Goal: Task Accomplishment & Management: Manage account settings

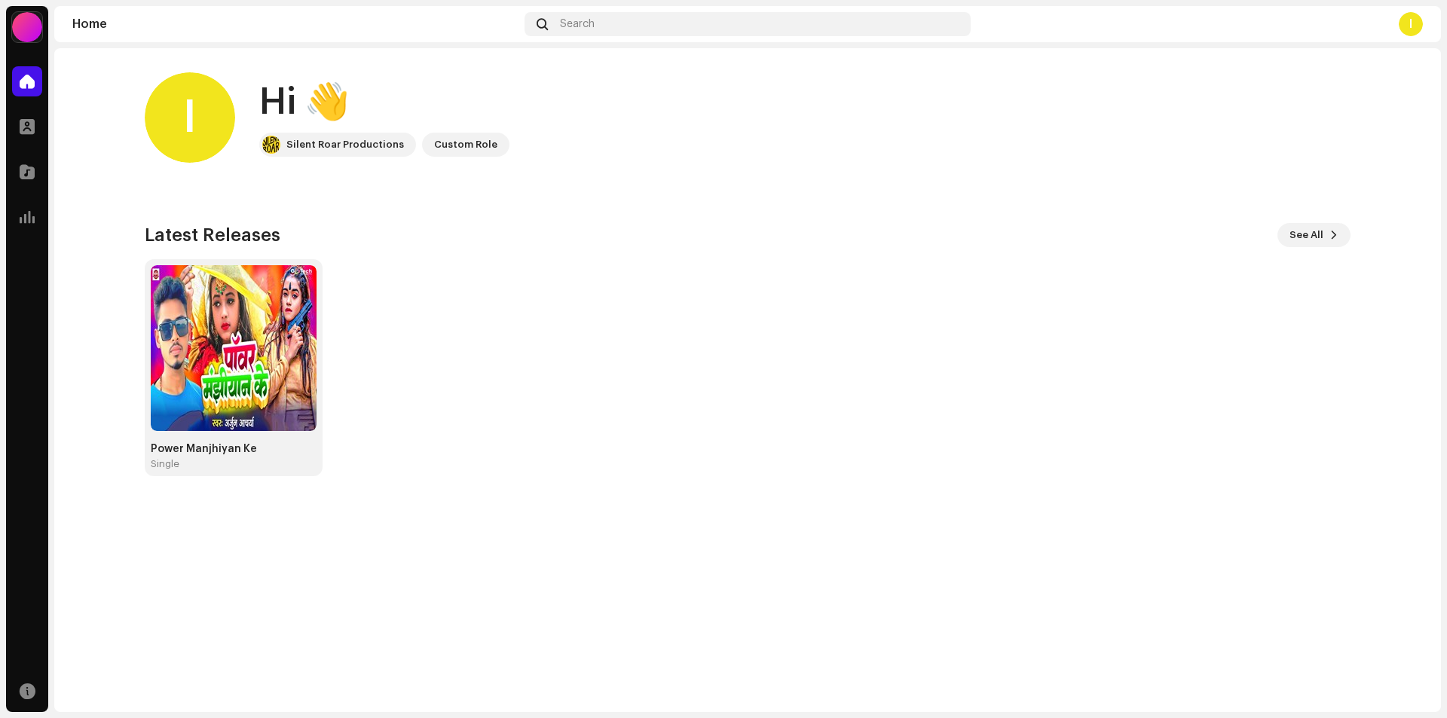
click at [452, 149] on div "Custom Role" at bounding box center [465, 145] width 63 height 18
drag, startPoint x: 524, startPoint y: 197, endPoint x: 372, endPoint y: 213, distance: 152.3
click at [524, 196] on div "I Hi 👋 Silent Roar Productions Custom Role Latest Releases See All Power Manjhi…" at bounding box center [748, 274] width 1206 height 452
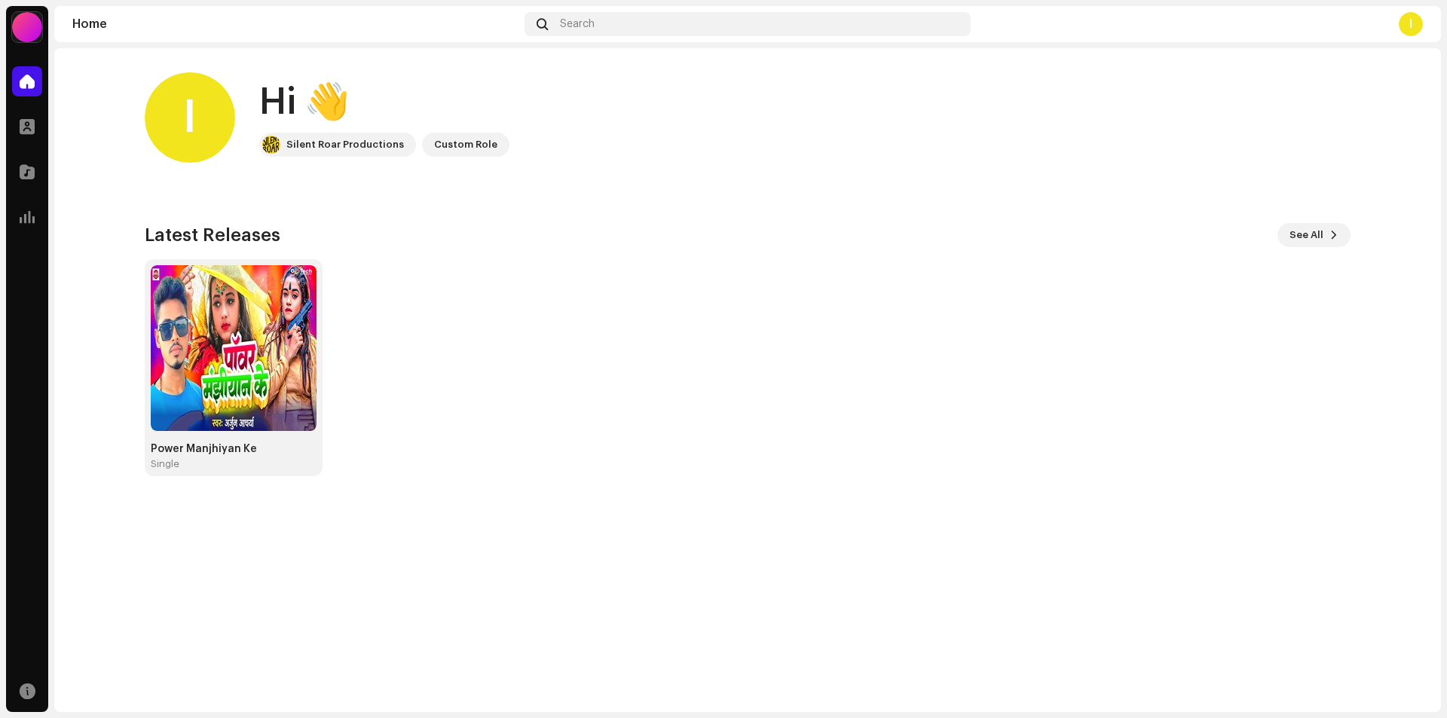
click at [341, 158] on div "I Hi 👋 Silent Roar Productions Custom Role" at bounding box center [748, 117] width 1206 height 90
click at [343, 150] on div "Silent Roar Productions" at bounding box center [345, 145] width 118 height 18
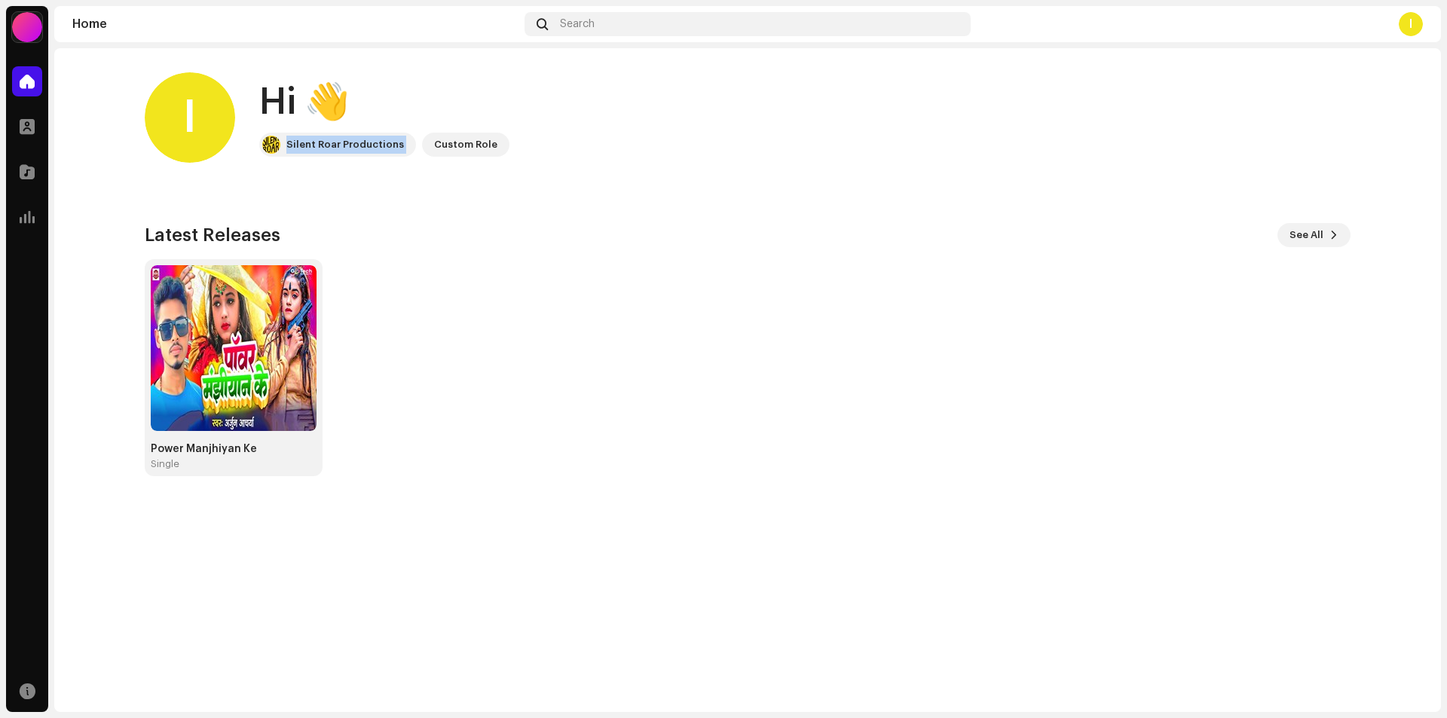
click at [355, 173] on home-user "I Hi 👋 Silent Roar Productions Custom Role" at bounding box center [748, 129] width 1206 height 115
click at [37, 128] on div at bounding box center [27, 127] width 30 height 30
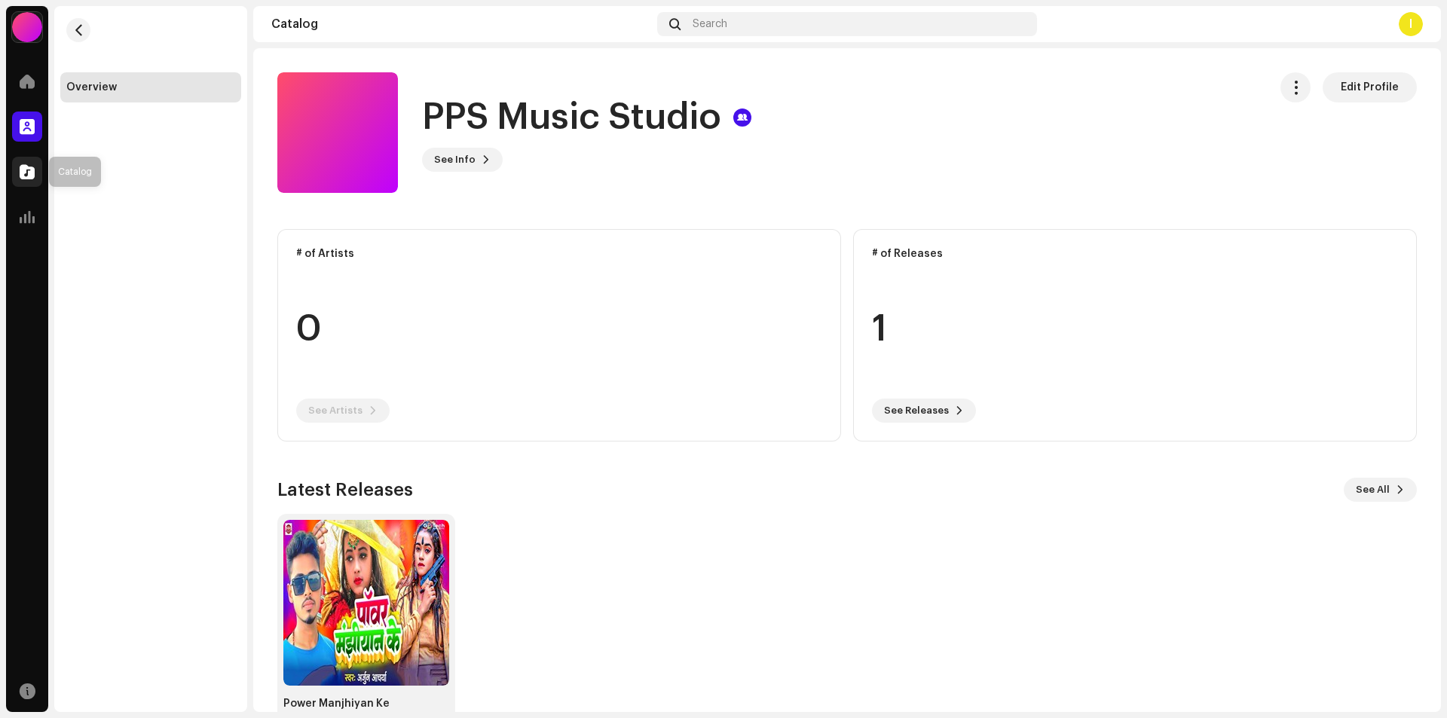
click at [18, 170] on div at bounding box center [27, 172] width 30 height 30
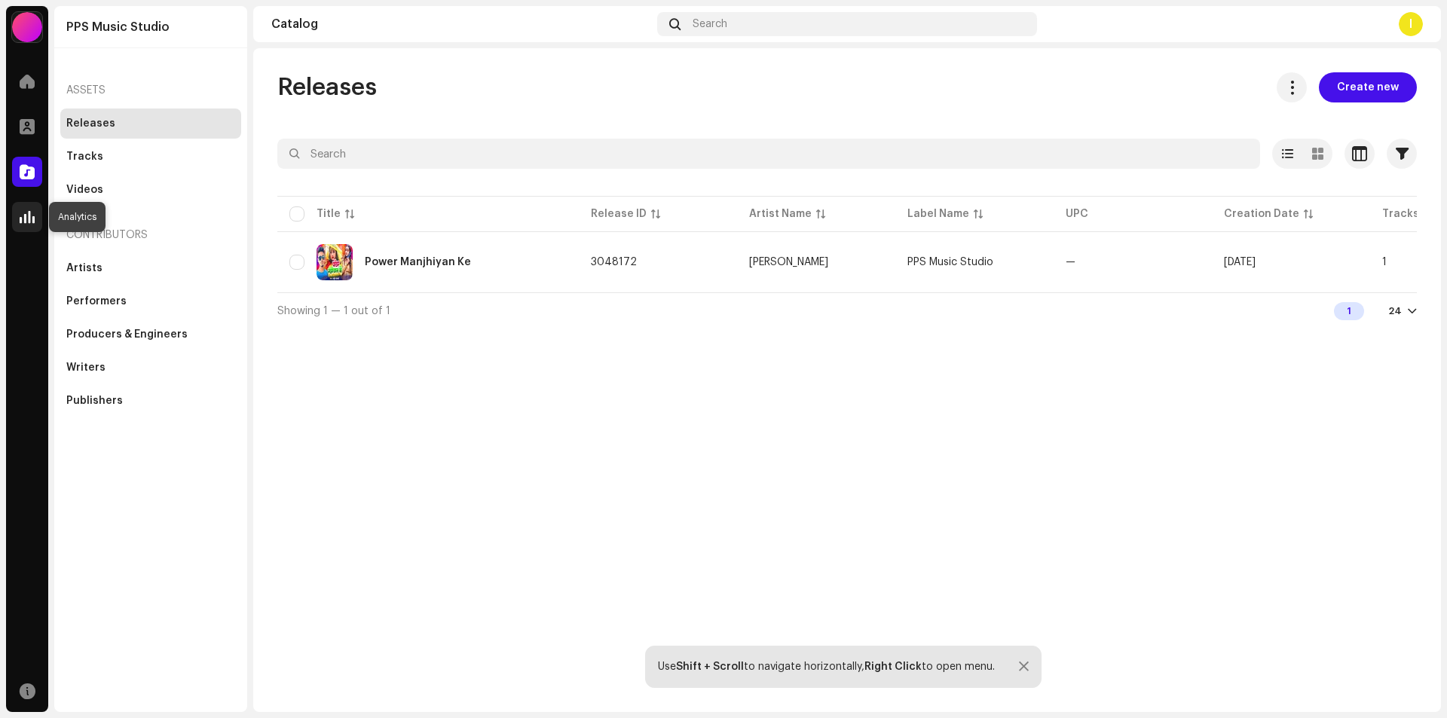
click at [34, 212] on span at bounding box center [27, 217] width 15 height 12
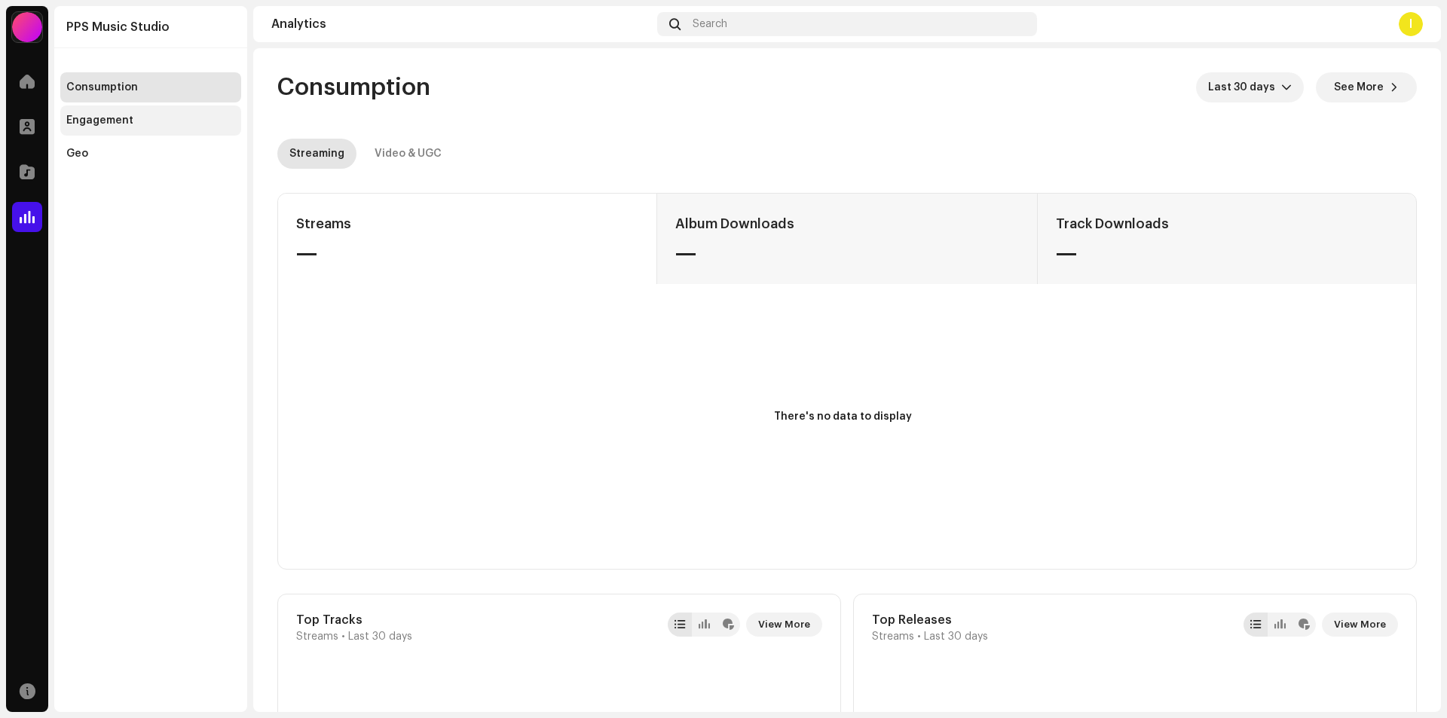
click at [168, 126] on div "Engagement" at bounding box center [150, 121] width 169 height 12
click at [130, 146] on div "Geo" at bounding box center [150, 154] width 181 height 30
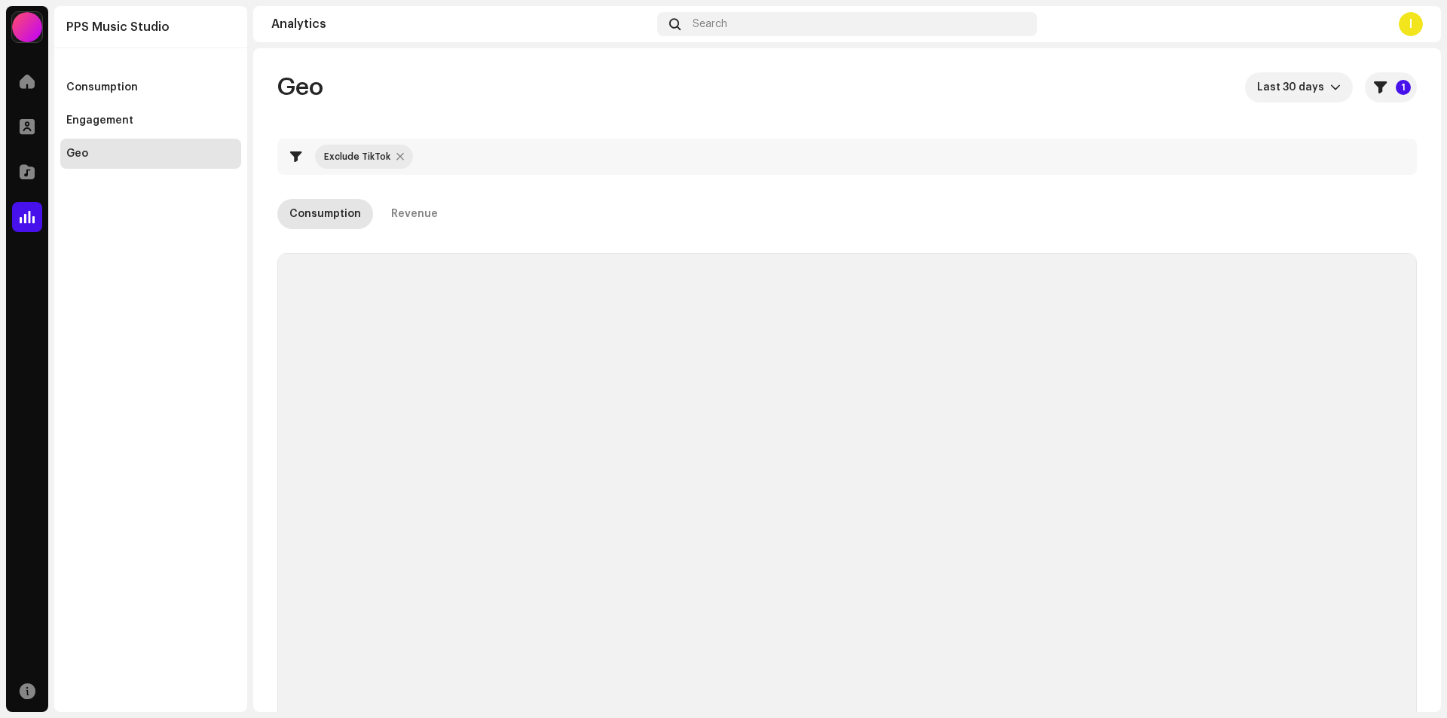
checkbox input "true"
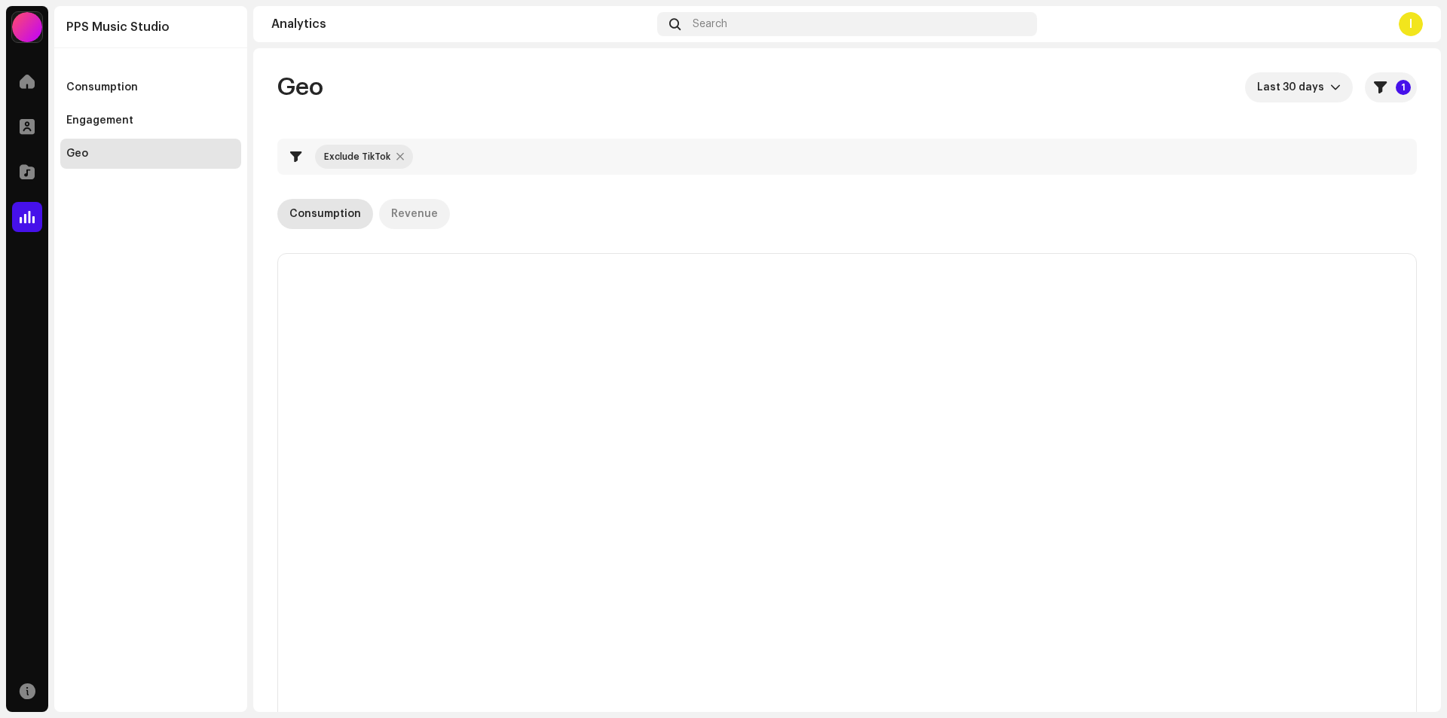
click at [427, 210] on div "Revenue" at bounding box center [414, 214] width 47 height 30
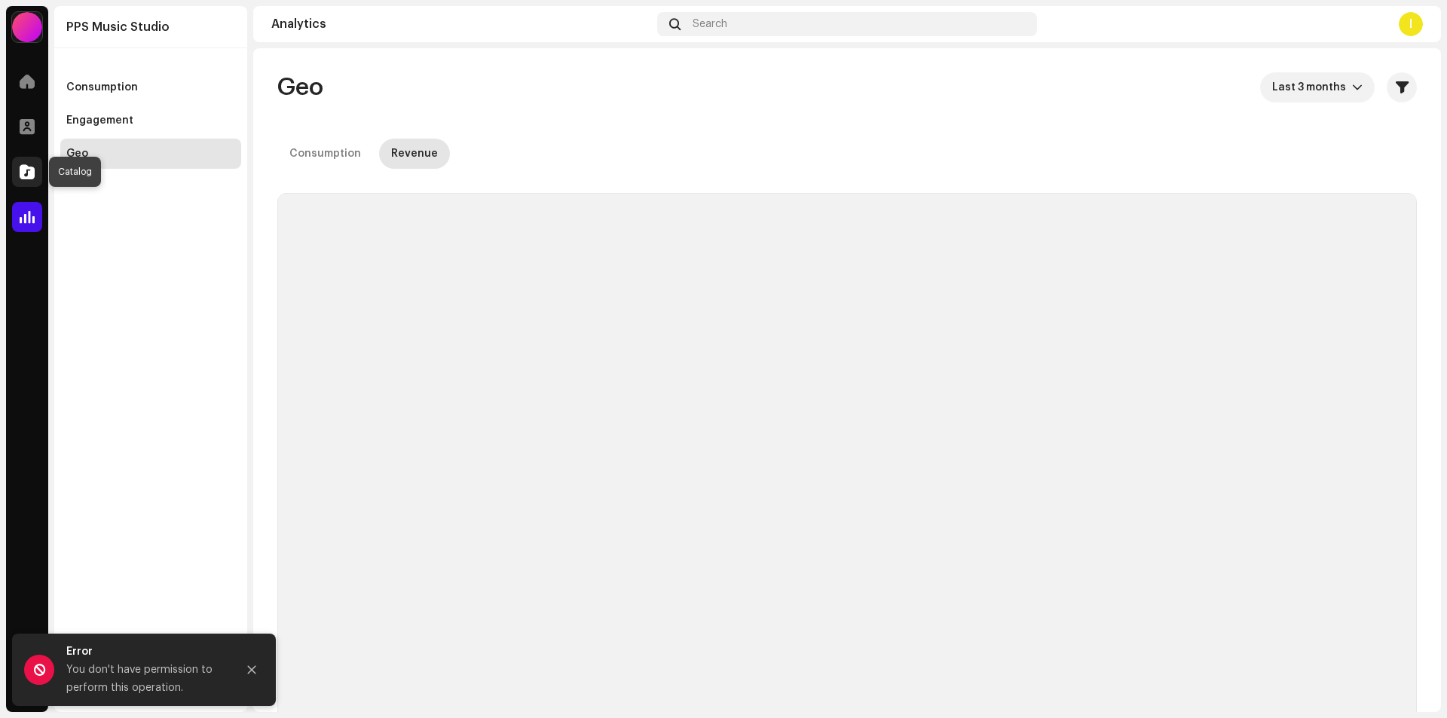
click at [32, 180] on div at bounding box center [27, 172] width 30 height 30
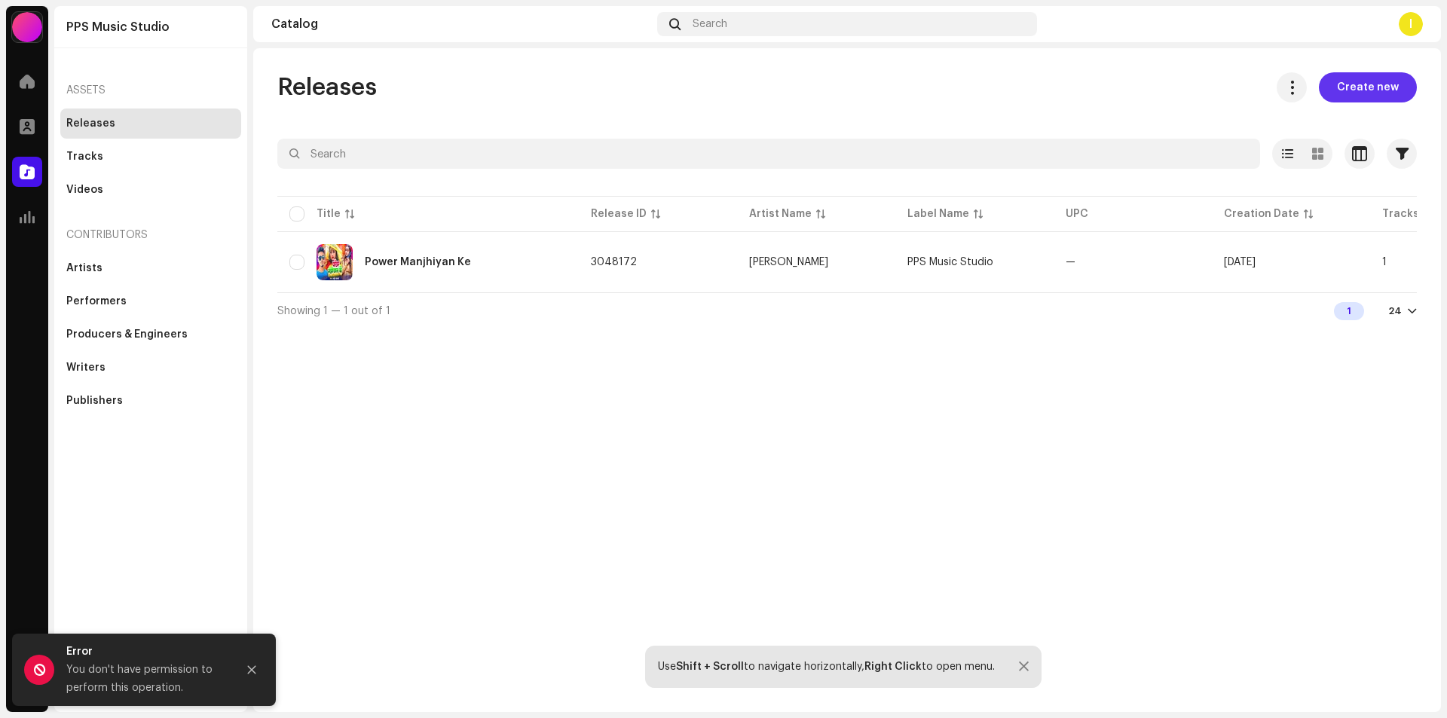
click at [1369, 98] on span "Create new" at bounding box center [1368, 87] width 62 height 30
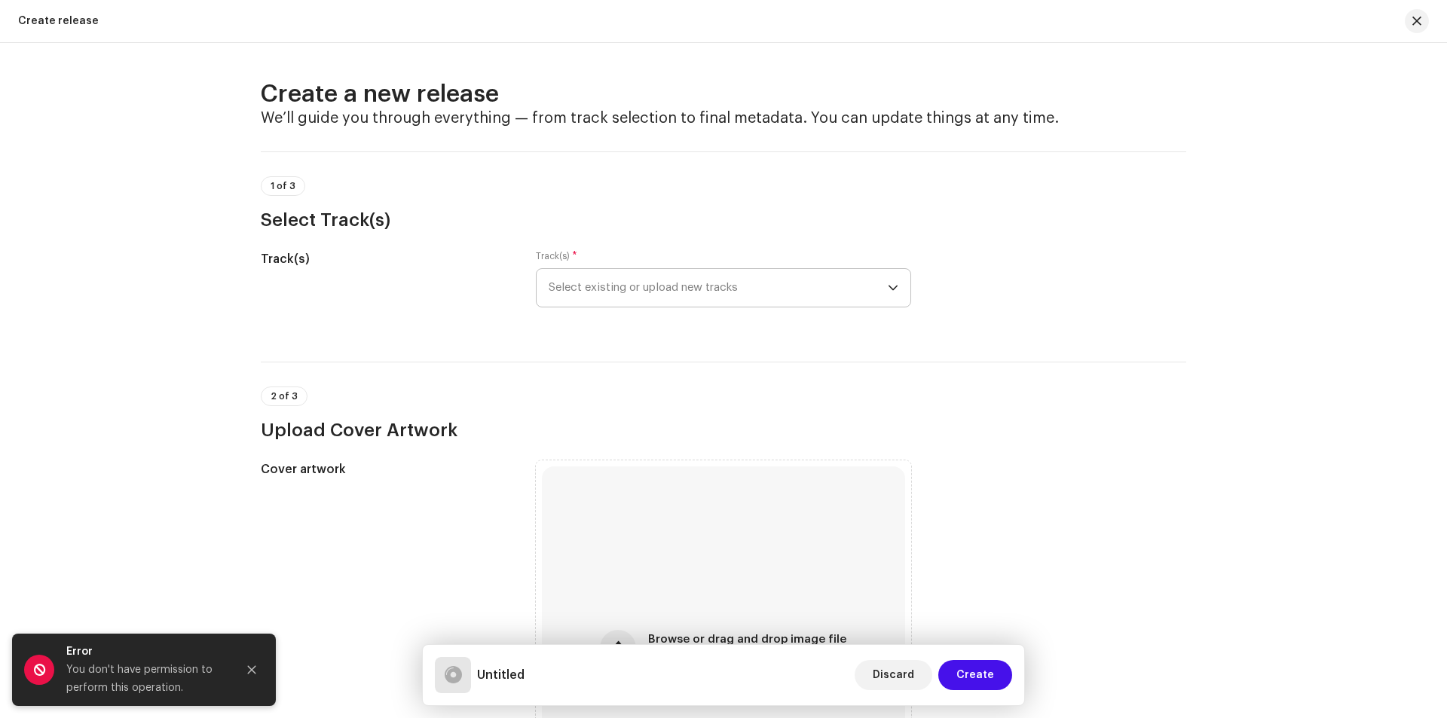
click at [725, 295] on span "Select existing or upload new tracks" at bounding box center [718, 288] width 339 height 38
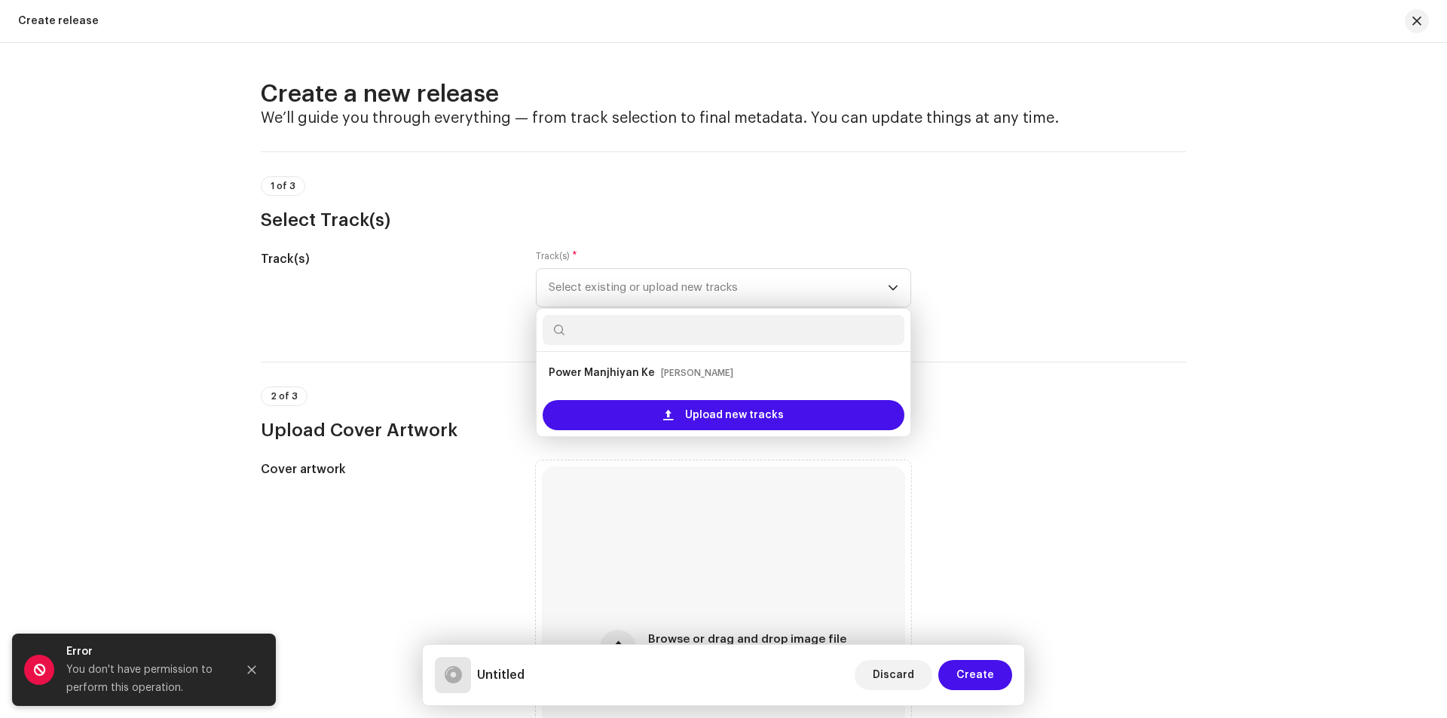
click at [1049, 278] on div "Track(s) Track(s) * Select existing or upload new tracks Power Manjhiyan Ke Arj…" at bounding box center [723, 287] width 925 height 75
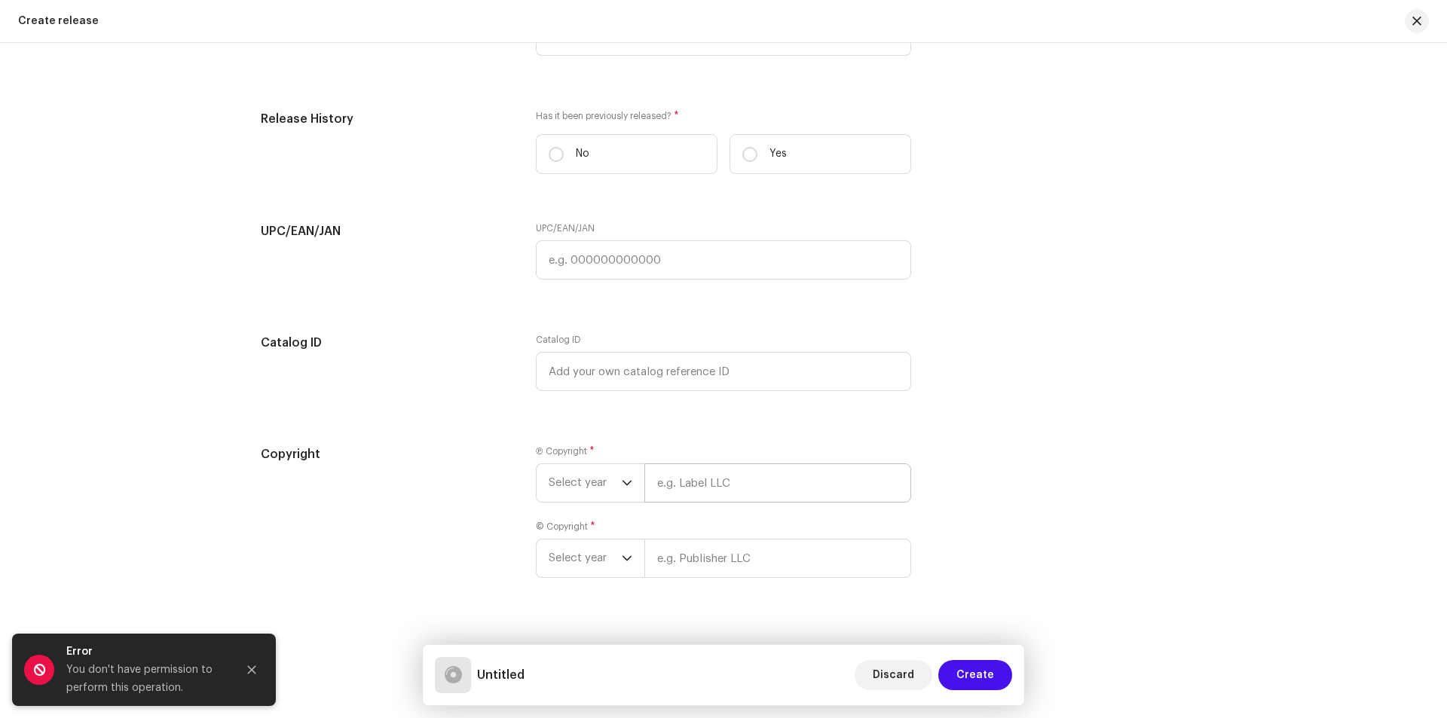
scroll to position [2173, 0]
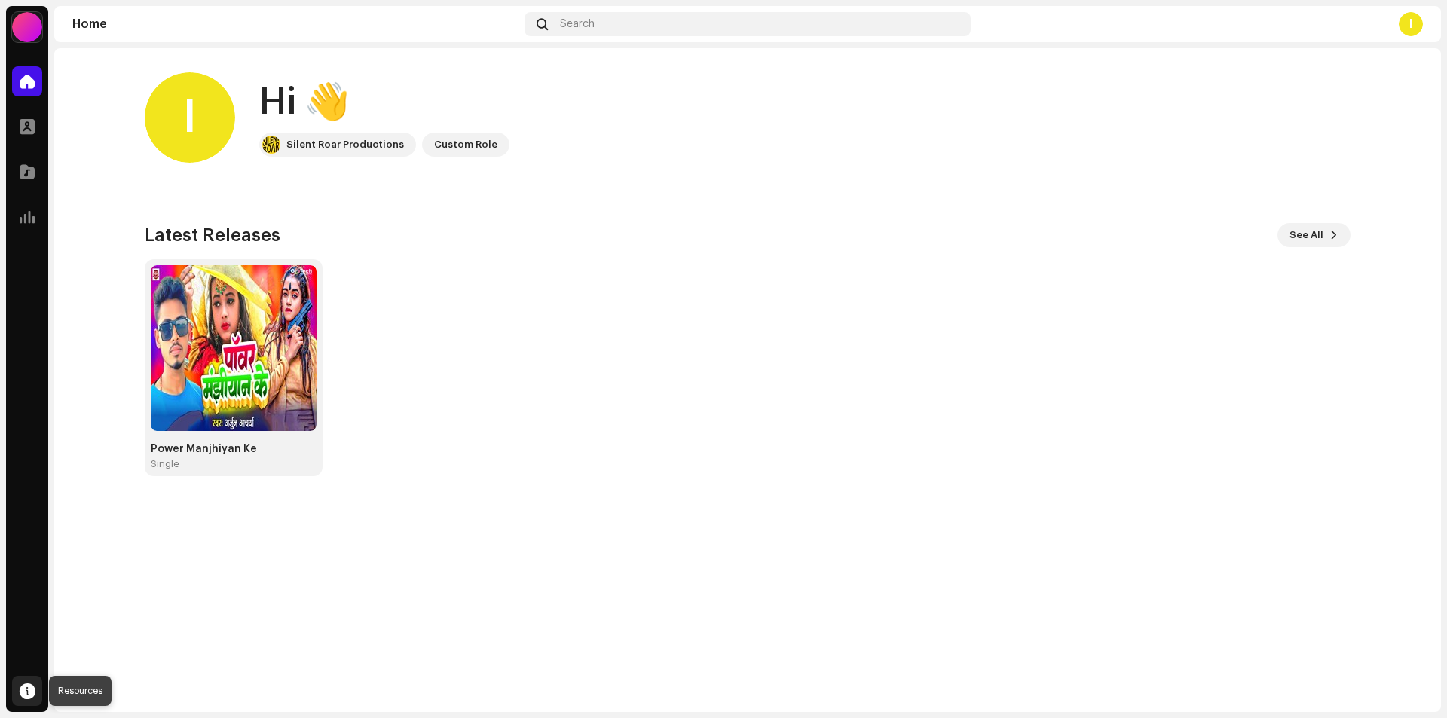
click at [29, 693] on span at bounding box center [28, 691] width 16 height 12
click at [77, 685] on div "Help Center" at bounding box center [99, 690] width 64 height 12
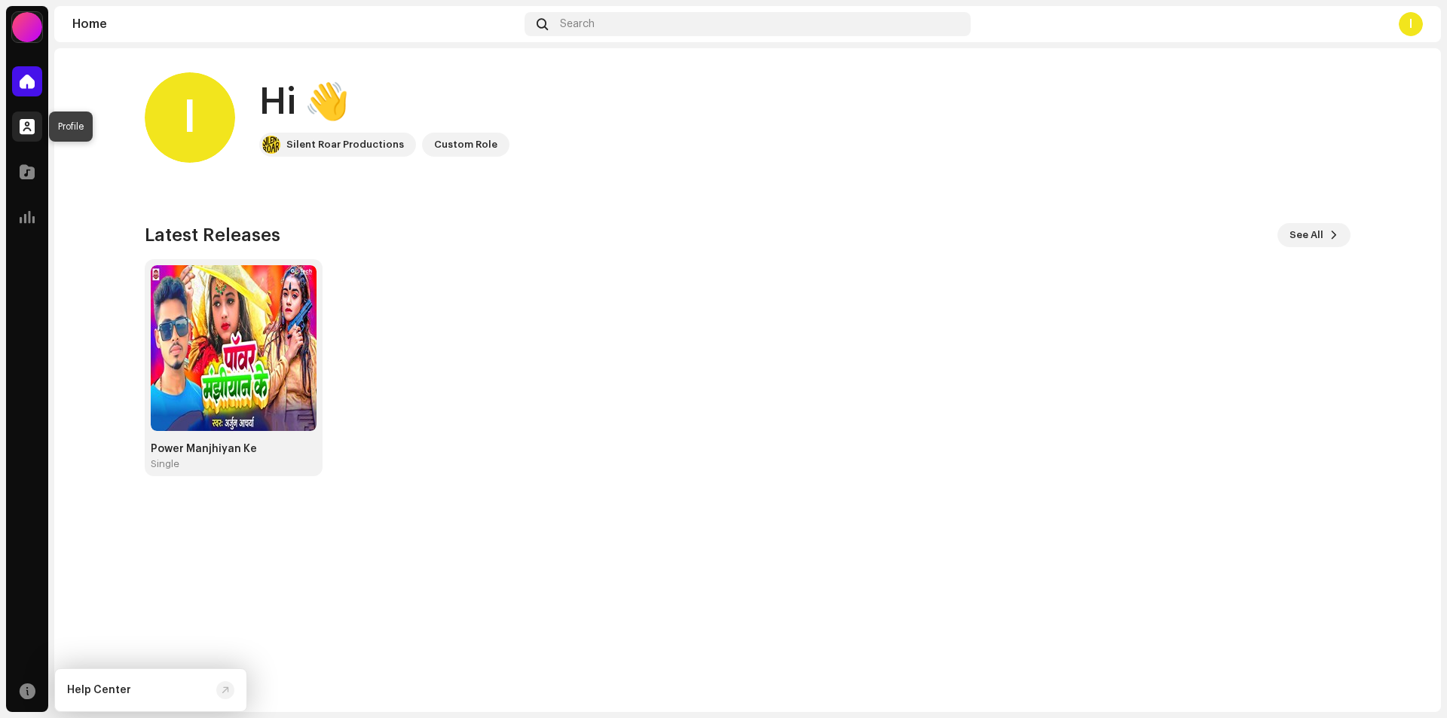
click at [27, 126] on span at bounding box center [27, 127] width 15 height 12
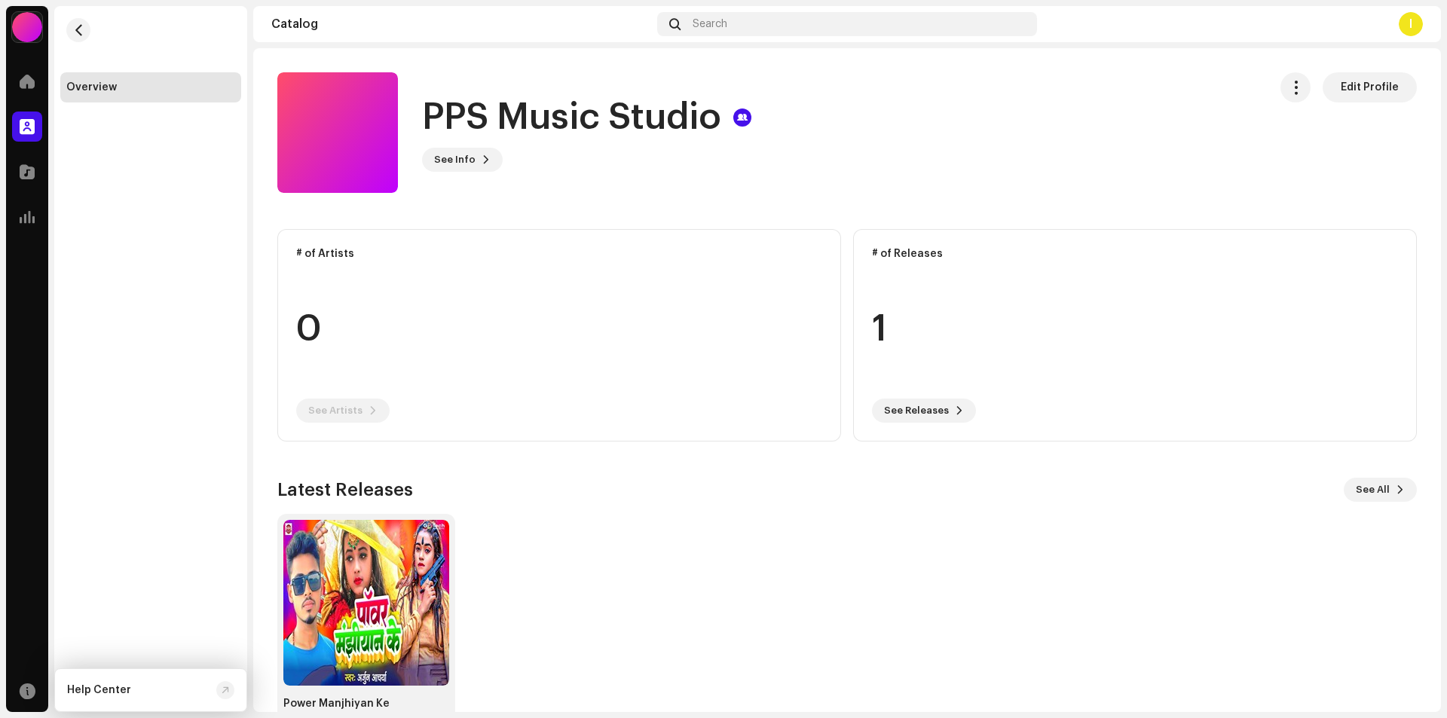
click at [1366, 81] on span "Edit Profile" at bounding box center [1370, 87] width 58 height 30
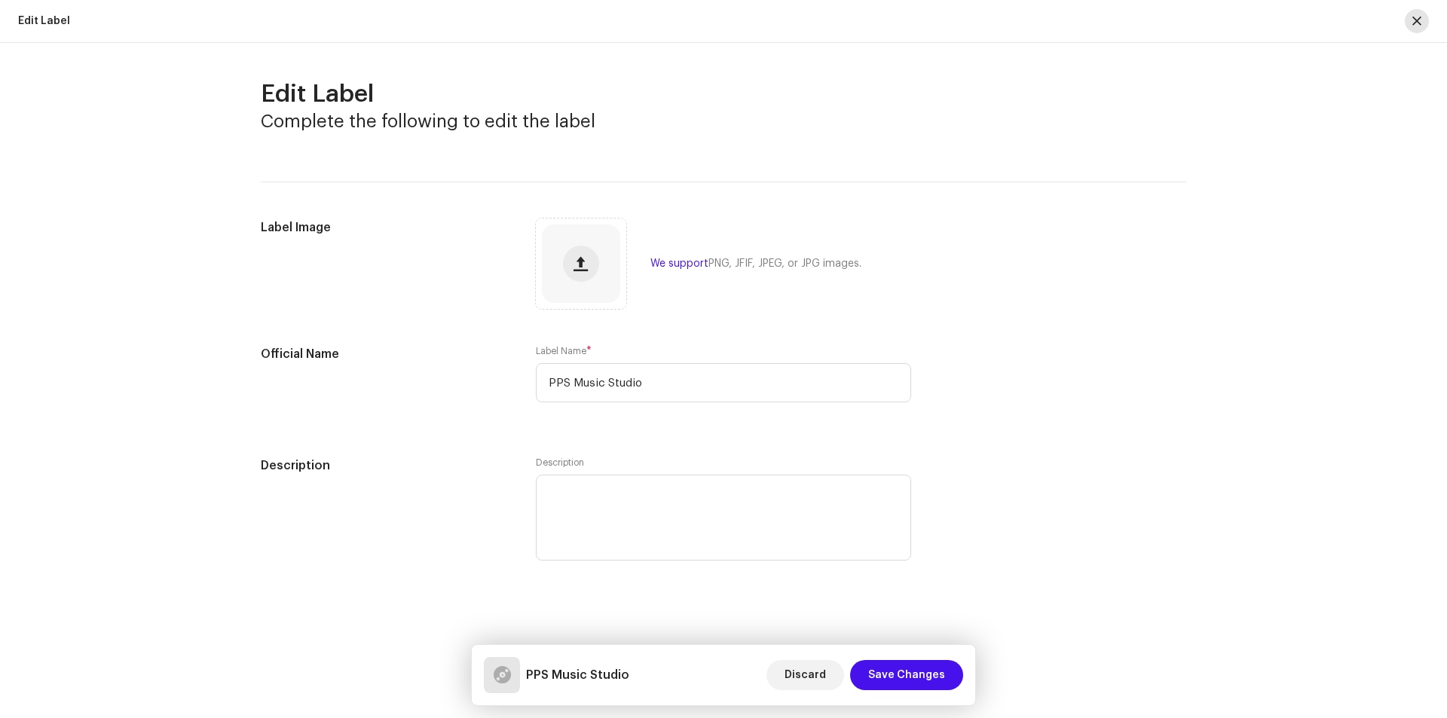
click at [1415, 21] on span "button" at bounding box center [1416, 21] width 9 height 12
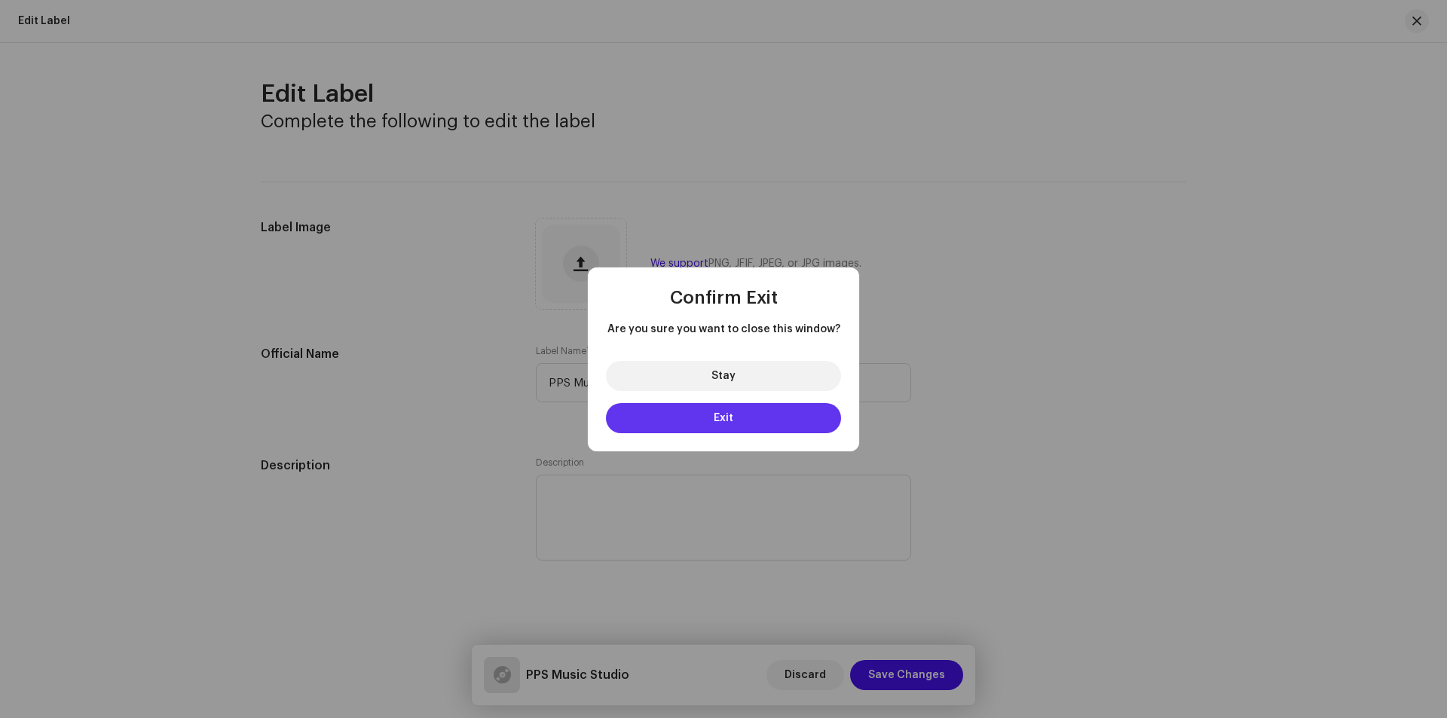
click at [726, 431] on button "Exit" at bounding box center [723, 418] width 235 height 30
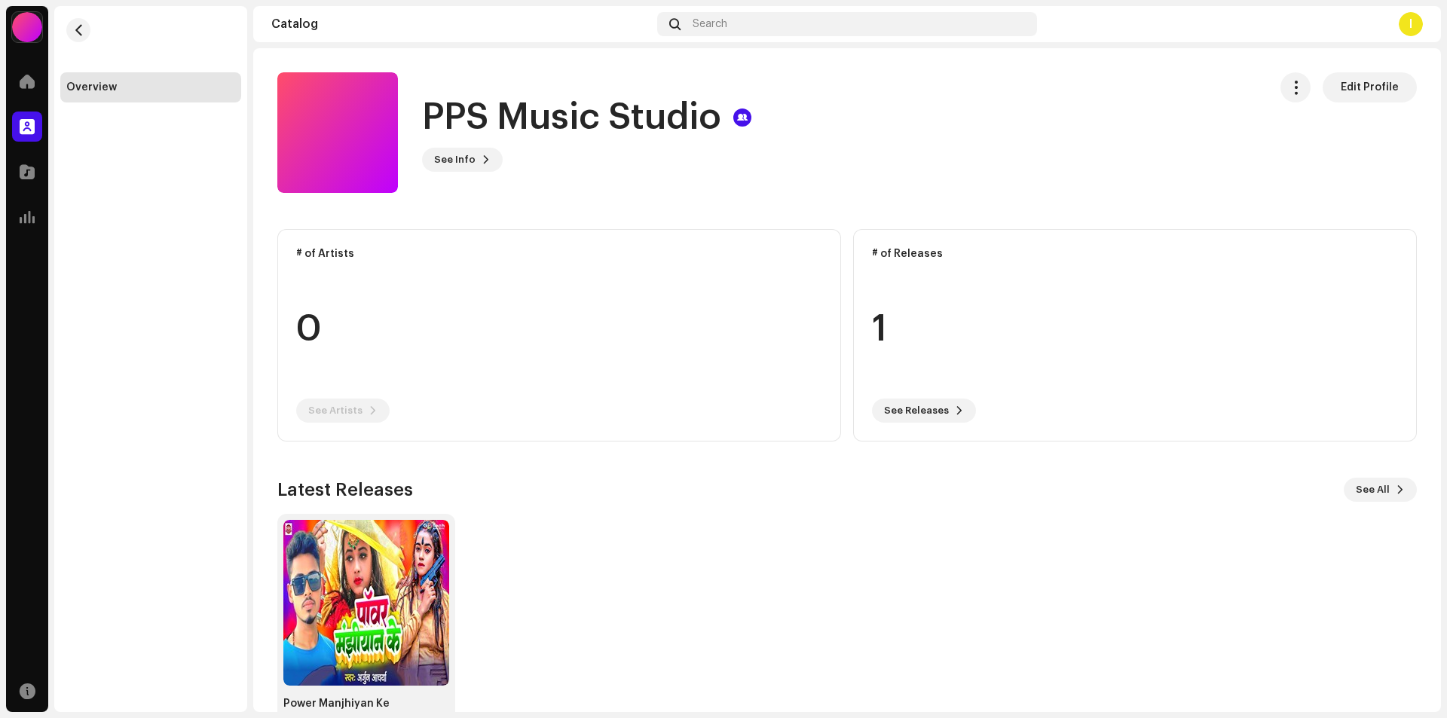
click at [1416, 25] on div "I" at bounding box center [1411, 24] width 24 height 24
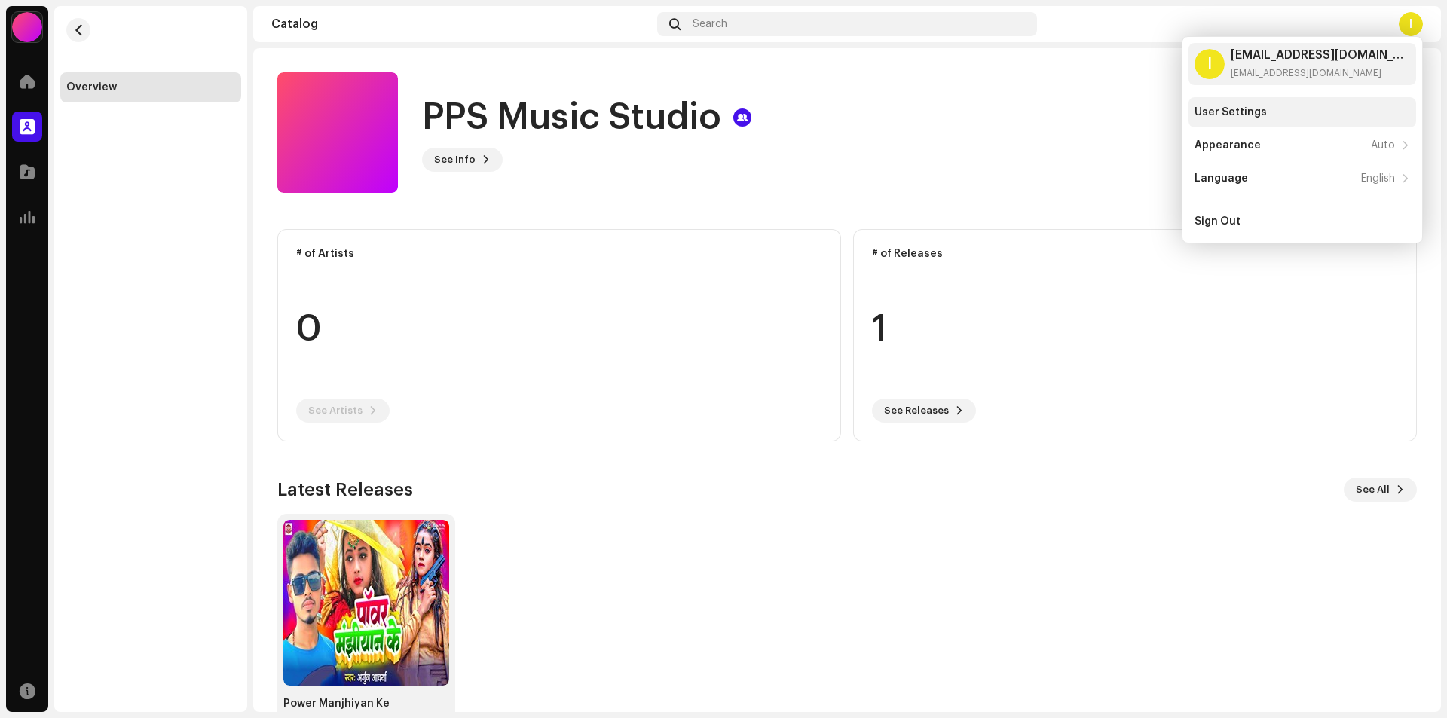
click at [1259, 112] on div "User Settings" at bounding box center [1230, 112] width 72 height 12
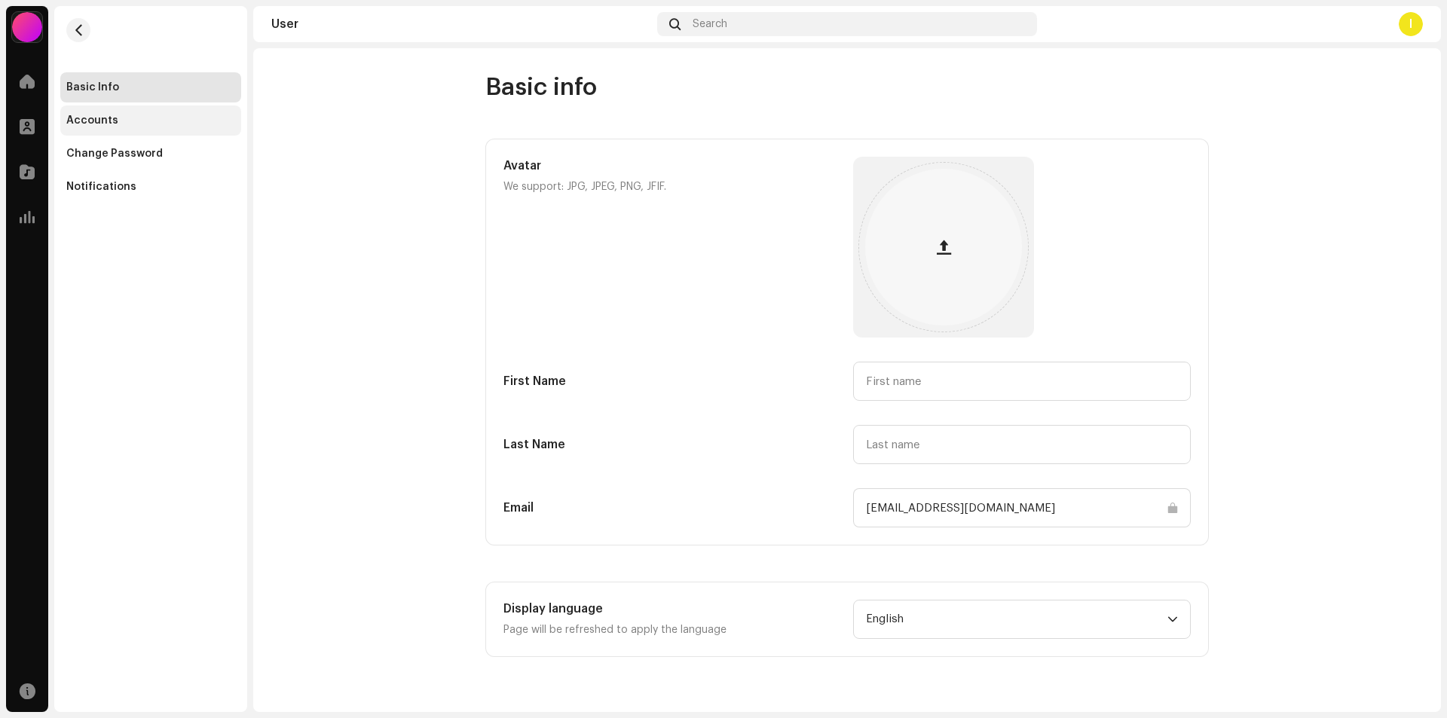
click at [147, 116] on div "Accounts" at bounding box center [150, 121] width 169 height 12
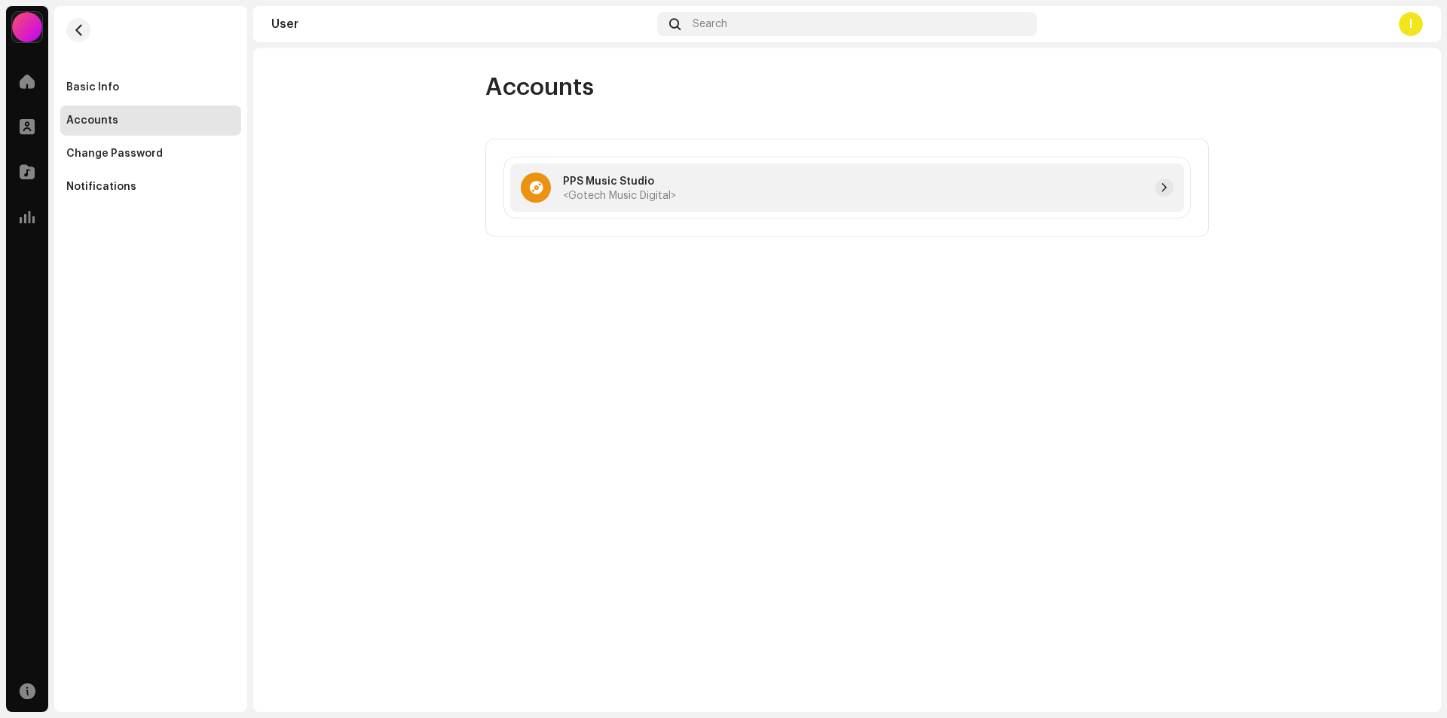
click at [699, 200] on div "PPS Music Studio <Gotech Music Digital>" at bounding box center [847, 188] width 674 height 48
click at [1166, 185] on span "button" at bounding box center [1164, 188] width 9 height 12
click at [24, 177] on span at bounding box center [27, 172] width 15 height 12
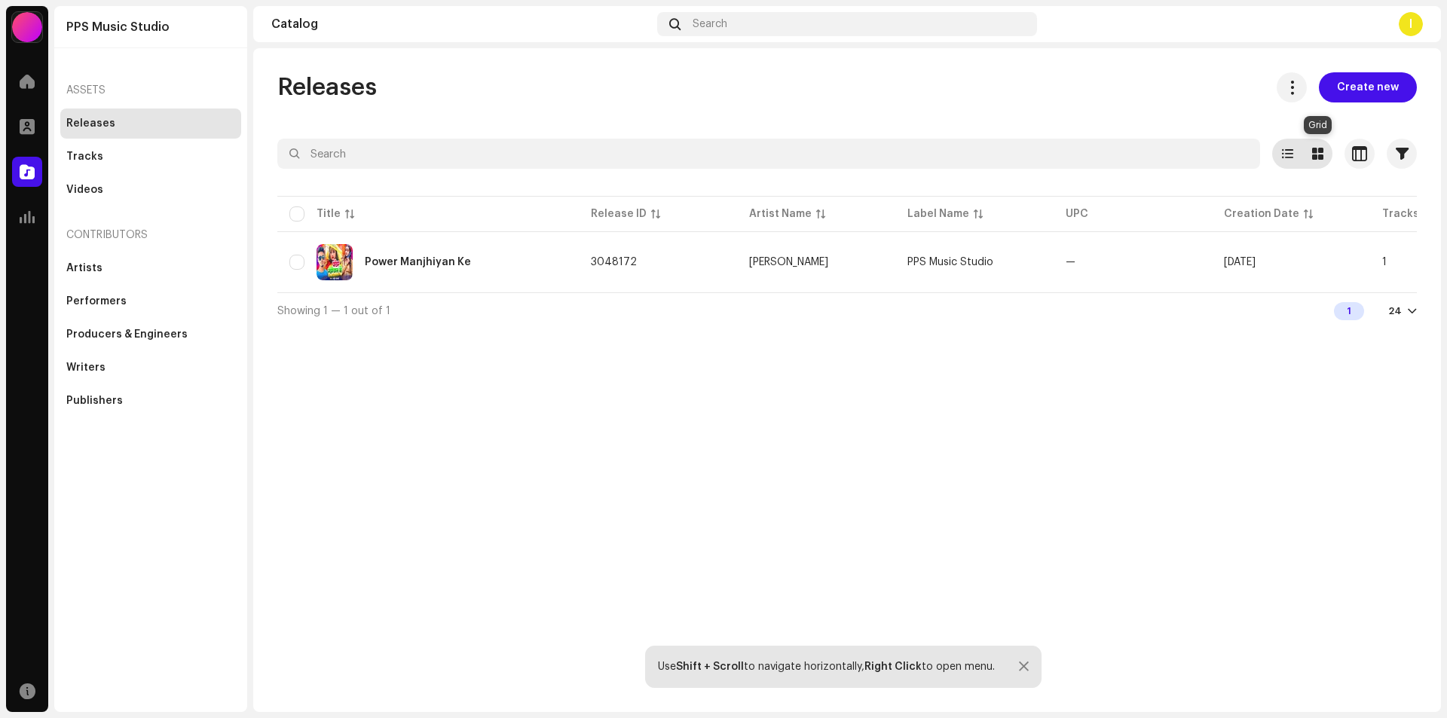
click at [1320, 154] on span at bounding box center [1317, 154] width 11 height 12
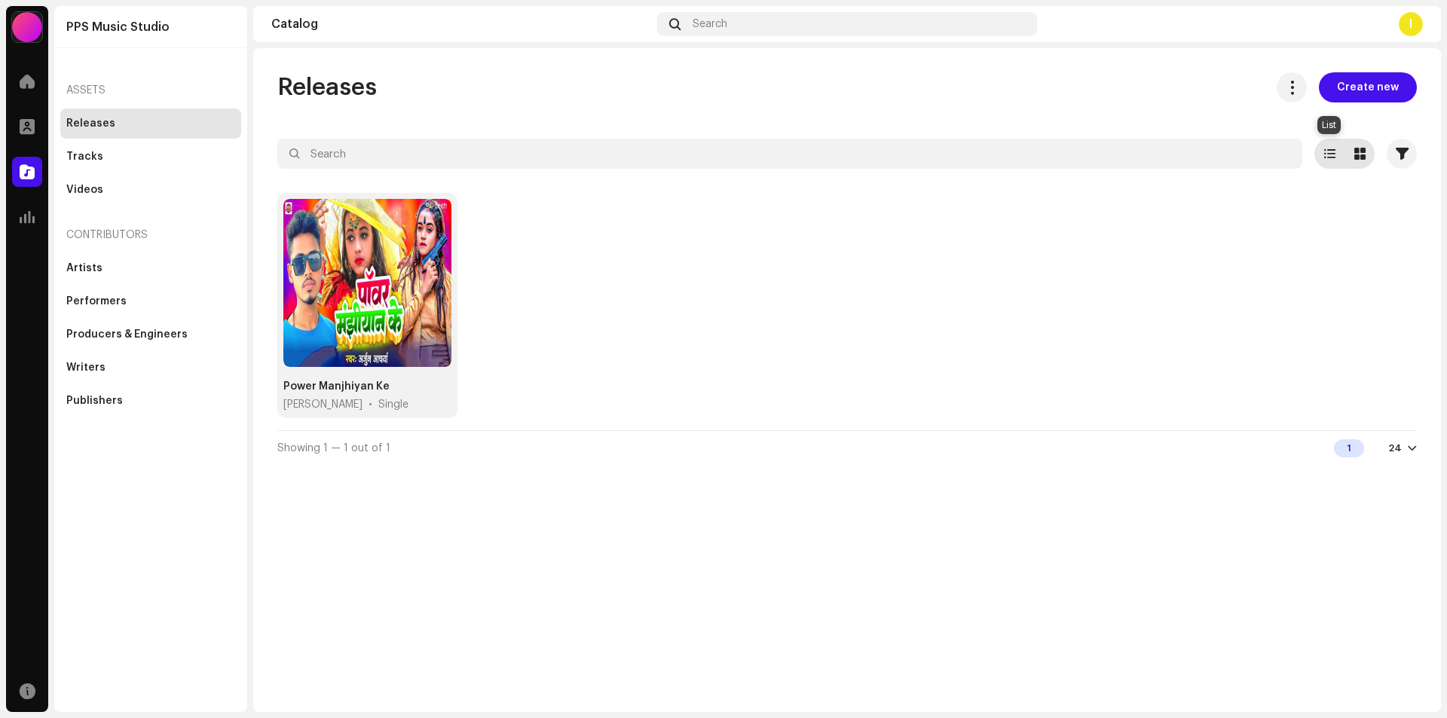
click at [1325, 155] on span at bounding box center [1329, 154] width 11 height 12
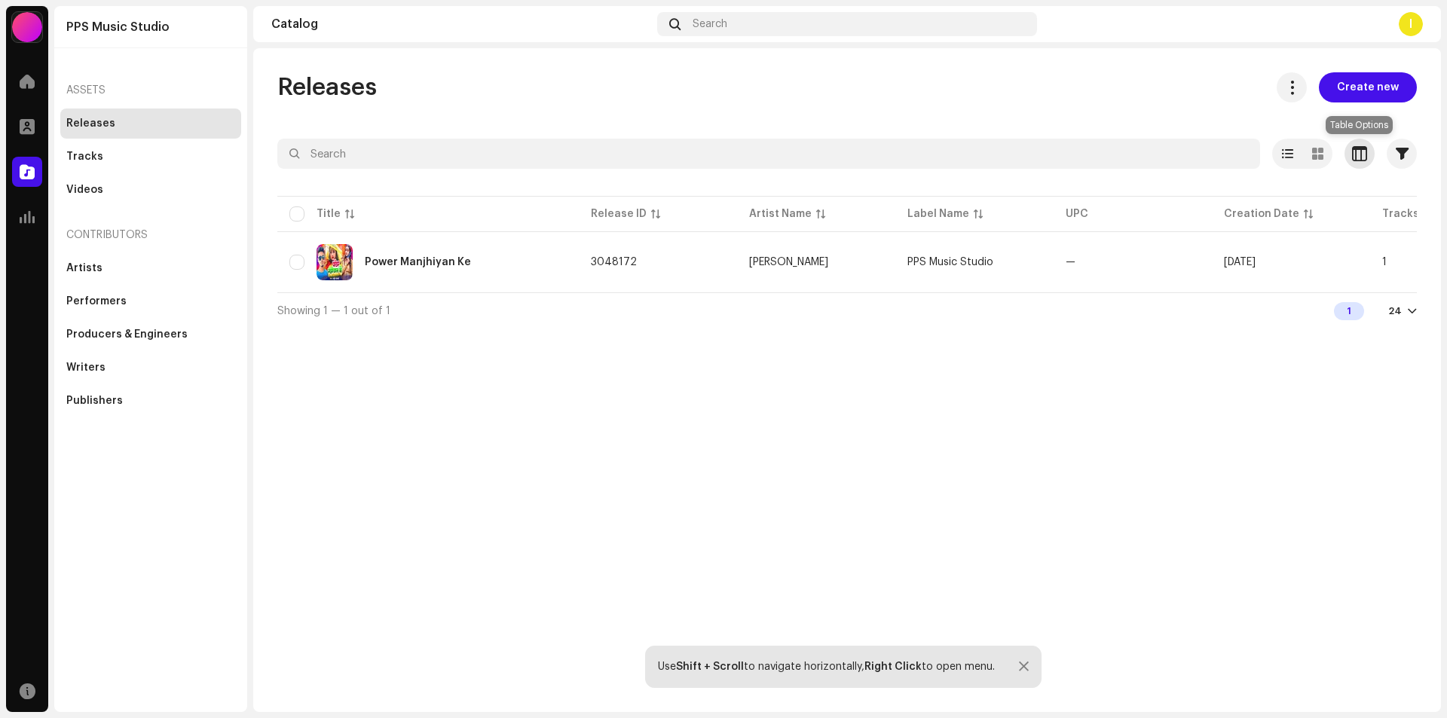
click at [1360, 155] on span "button" at bounding box center [1359, 154] width 15 height 12
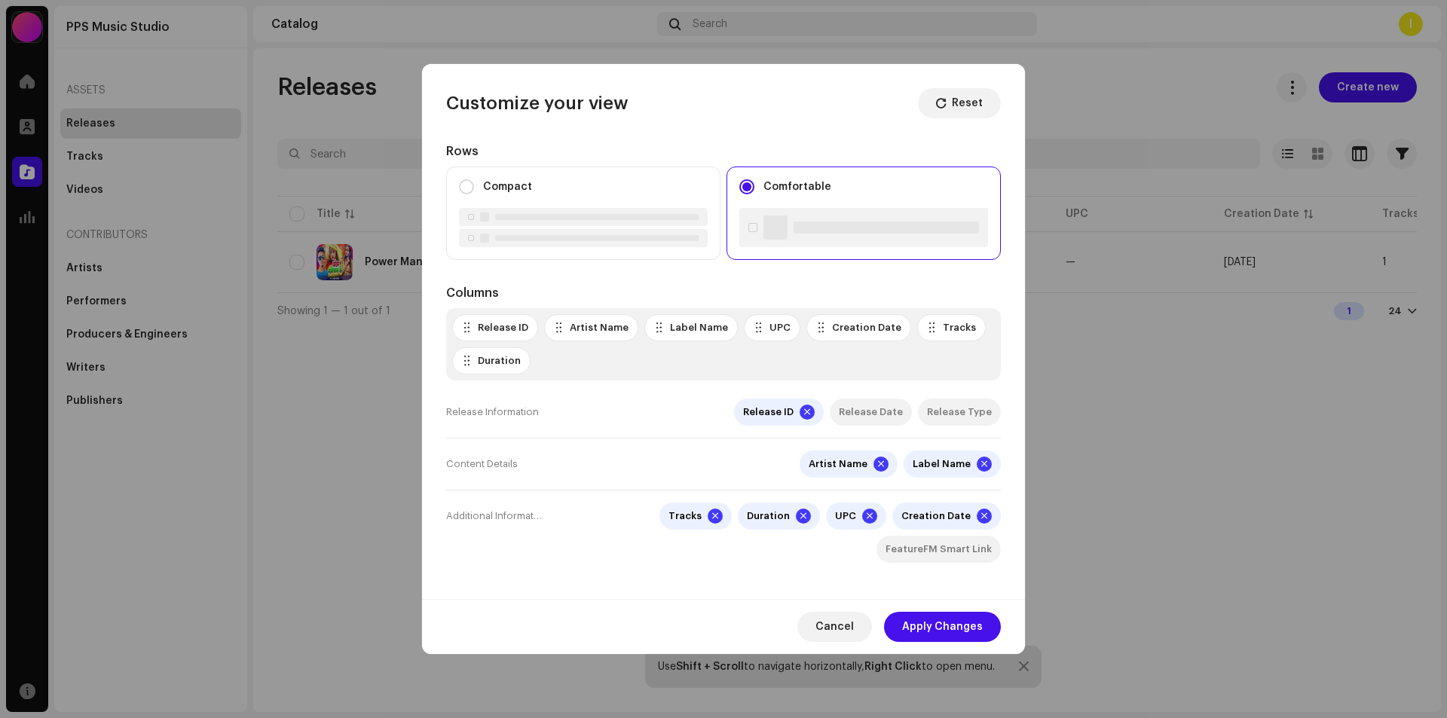
click at [861, 321] on div "Creation Date" at bounding box center [858, 327] width 105 height 27
click at [837, 329] on div "Creation Date" at bounding box center [866, 328] width 69 height 12
click at [754, 324] on div at bounding box center [759, 328] width 10 height 12
click at [945, 105] on span at bounding box center [941, 103] width 10 height 12
click at [842, 630] on span "Cancel" at bounding box center [834, 627] width 38 height 30
